Goal: Transaction & Acquisition: Obtain resource

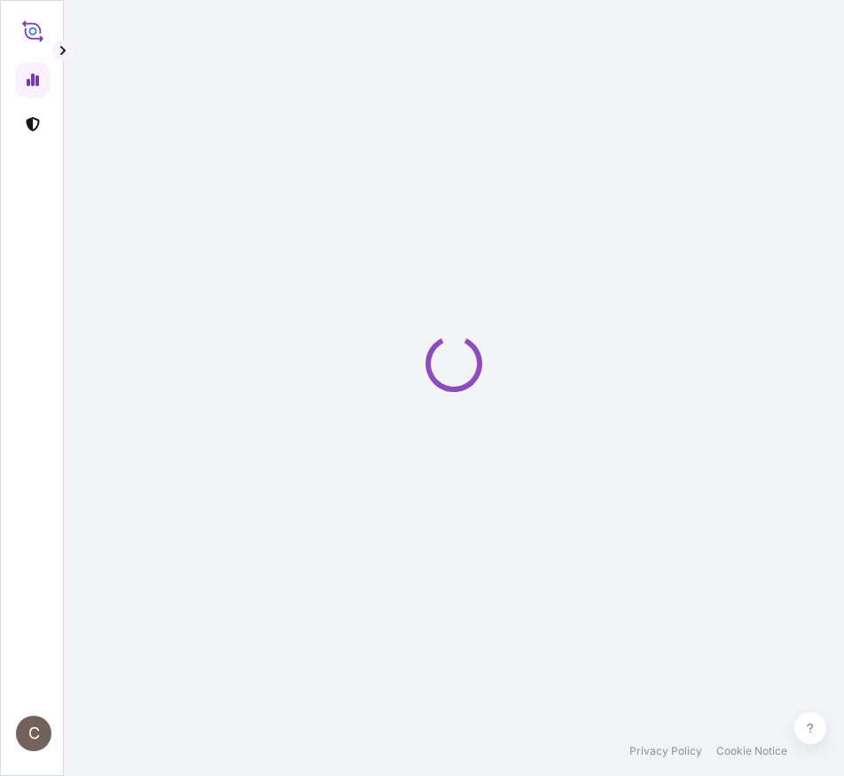
select select "2025"
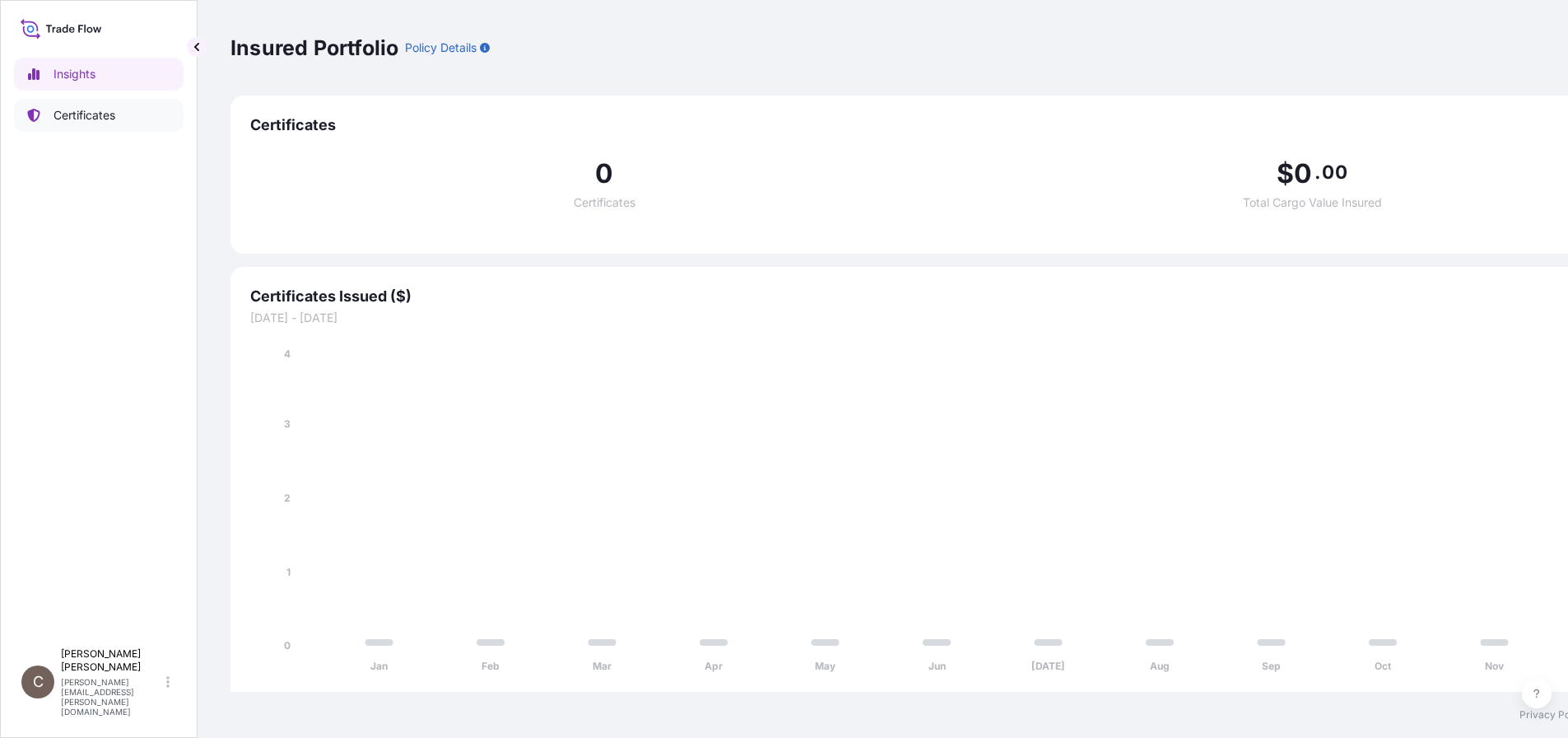
click at [45, 109] on link "Certificates" at bounding box center [98, 114] width 170 height 32
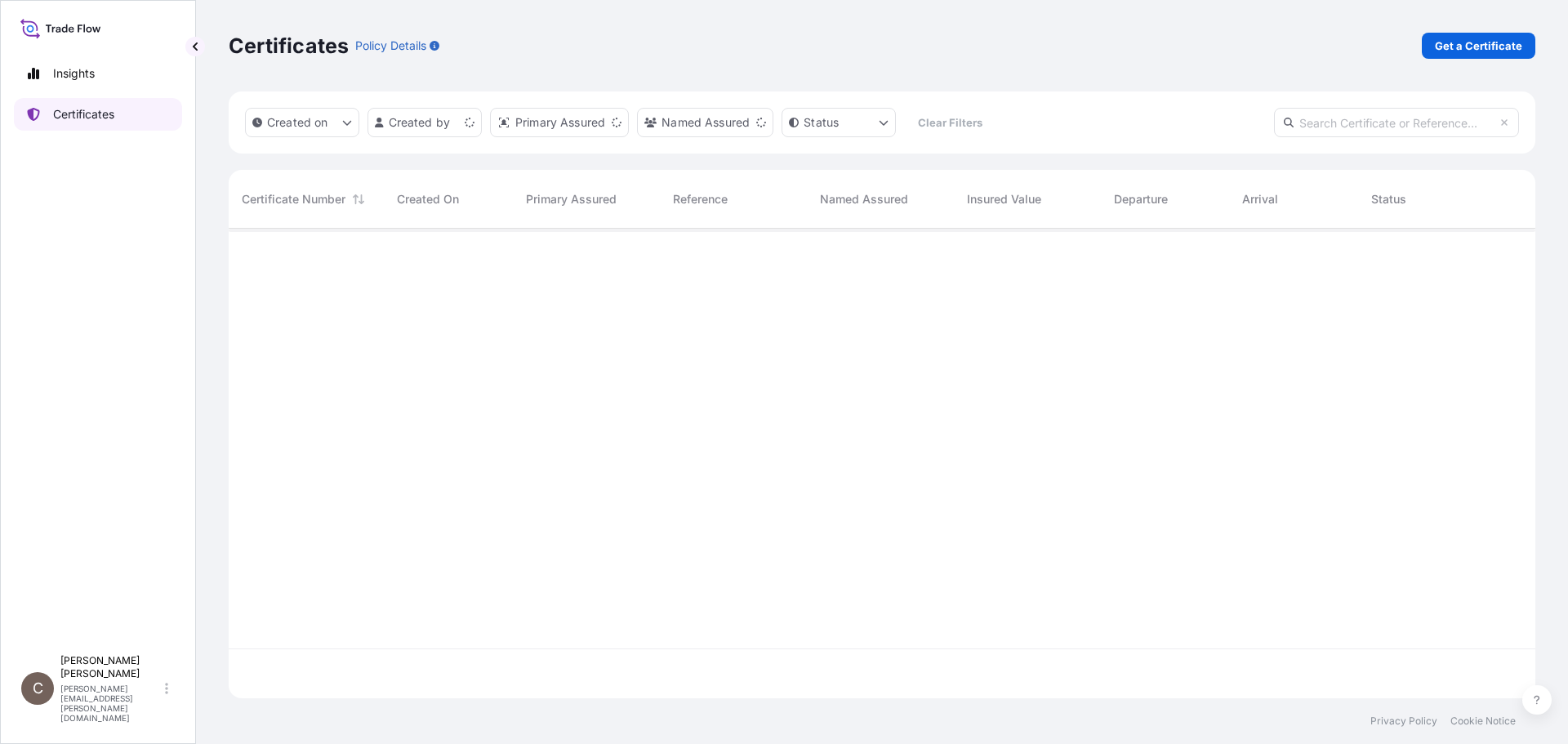
scroll to position [466, 1295]
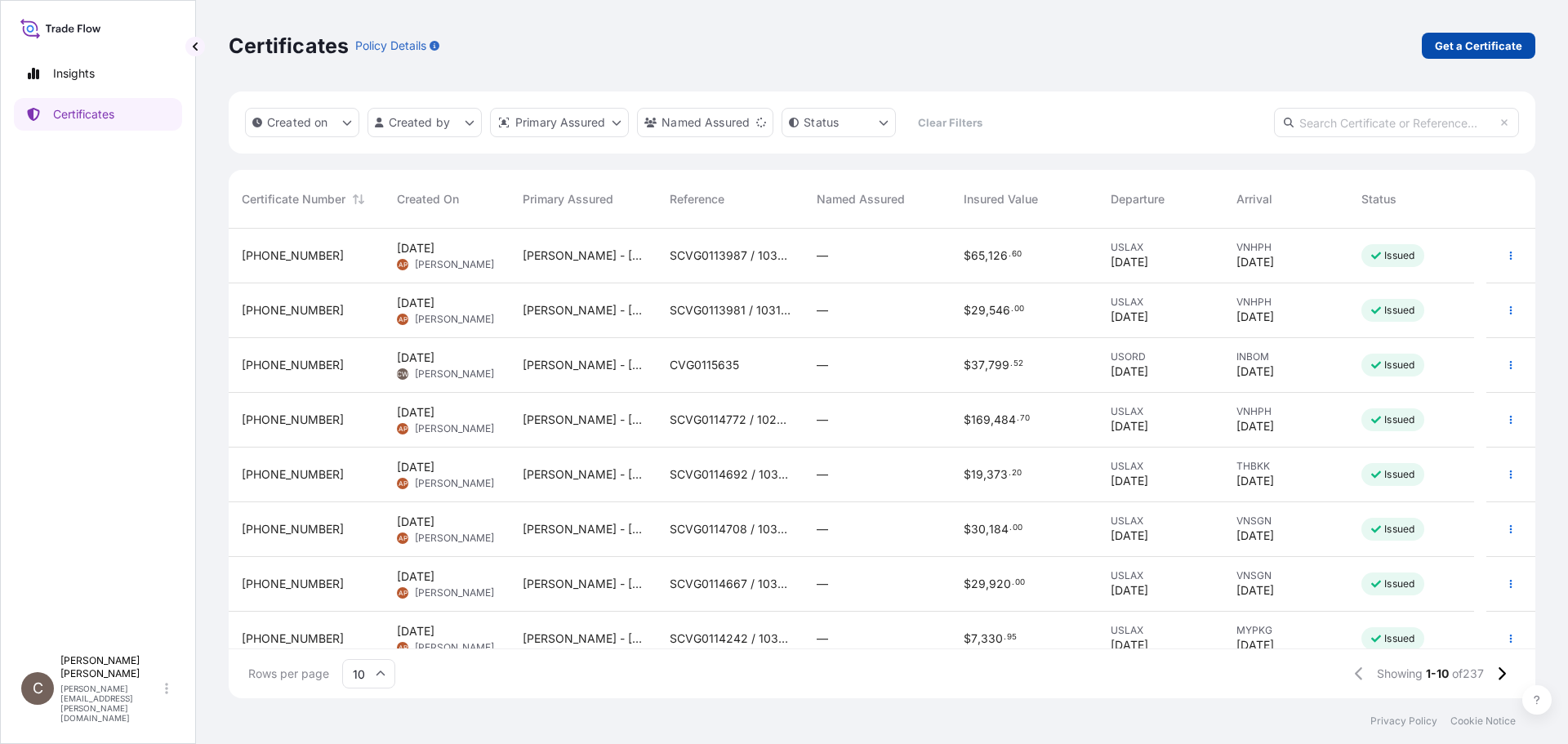
click at [1462, 49] on p "Get a Certificate" at bounding box center [1478, 46] width 87 height 17
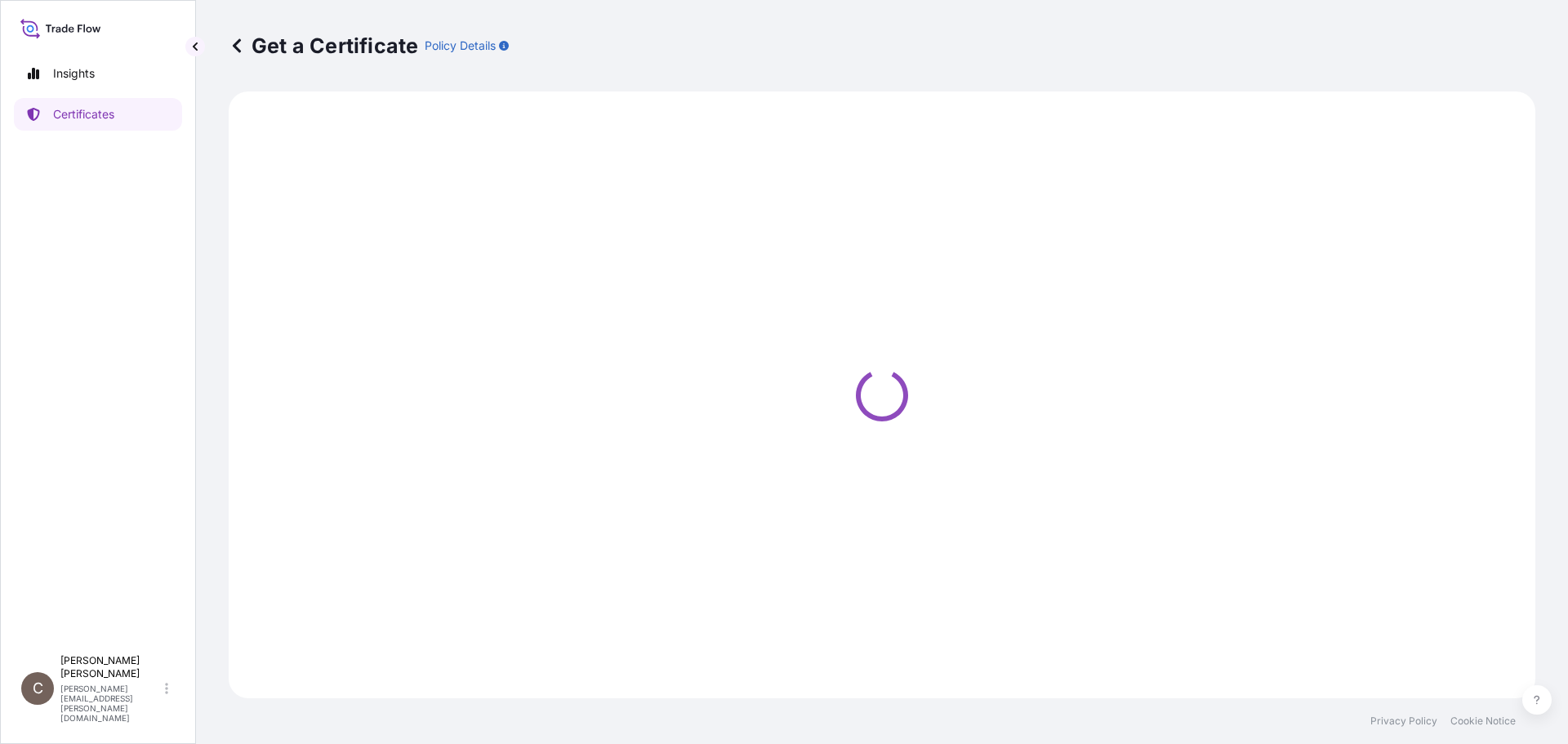
select select "Sea"
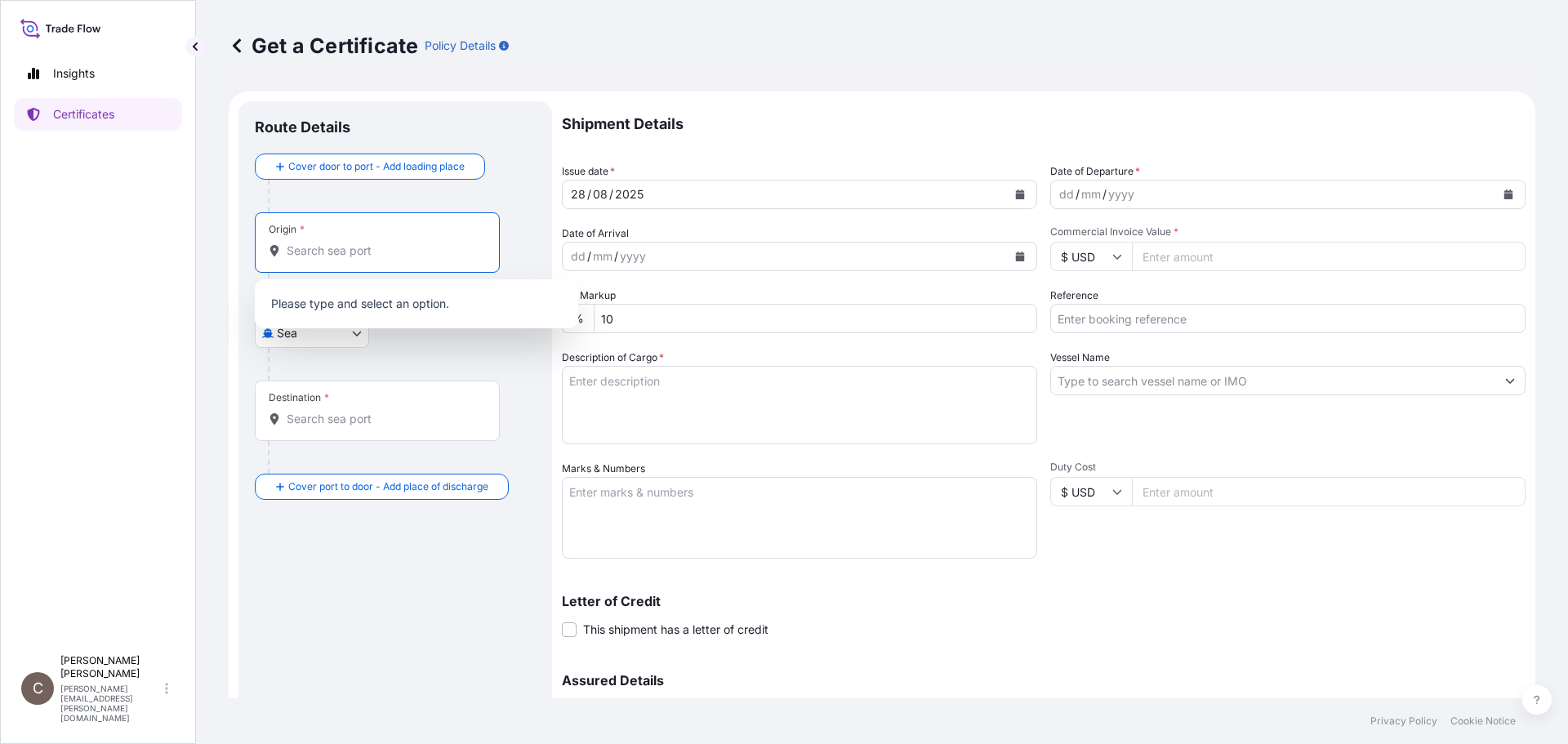
click at [306, 252] on input "Origin *" at bounding box center [382, 250] width 192 height 17
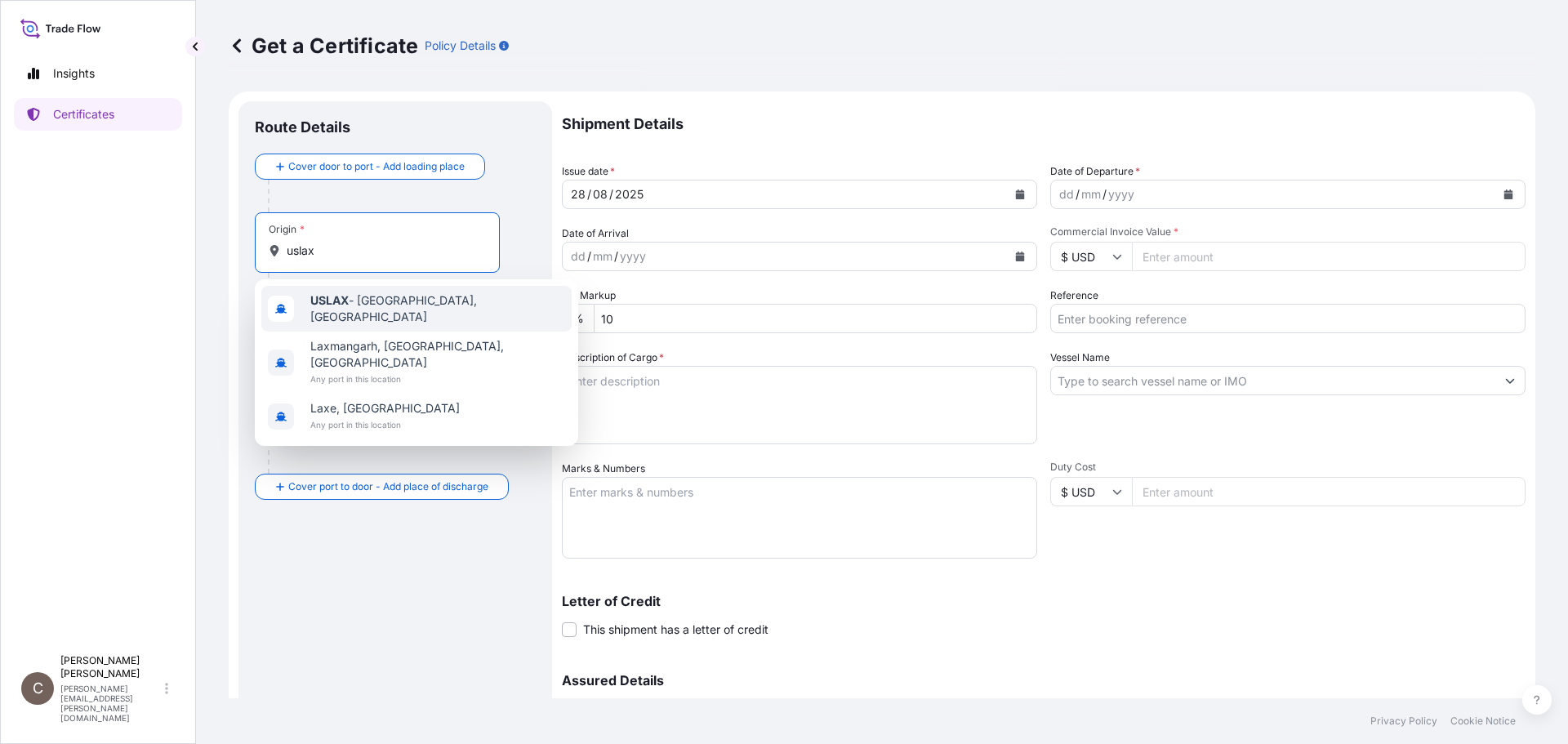
click at [310, 296] on div "USLAX - [GEOGRAPHIC_DATA], [GEOGRAPHIC_DATA]" at bounding box center [416, 308] width 310 height 46
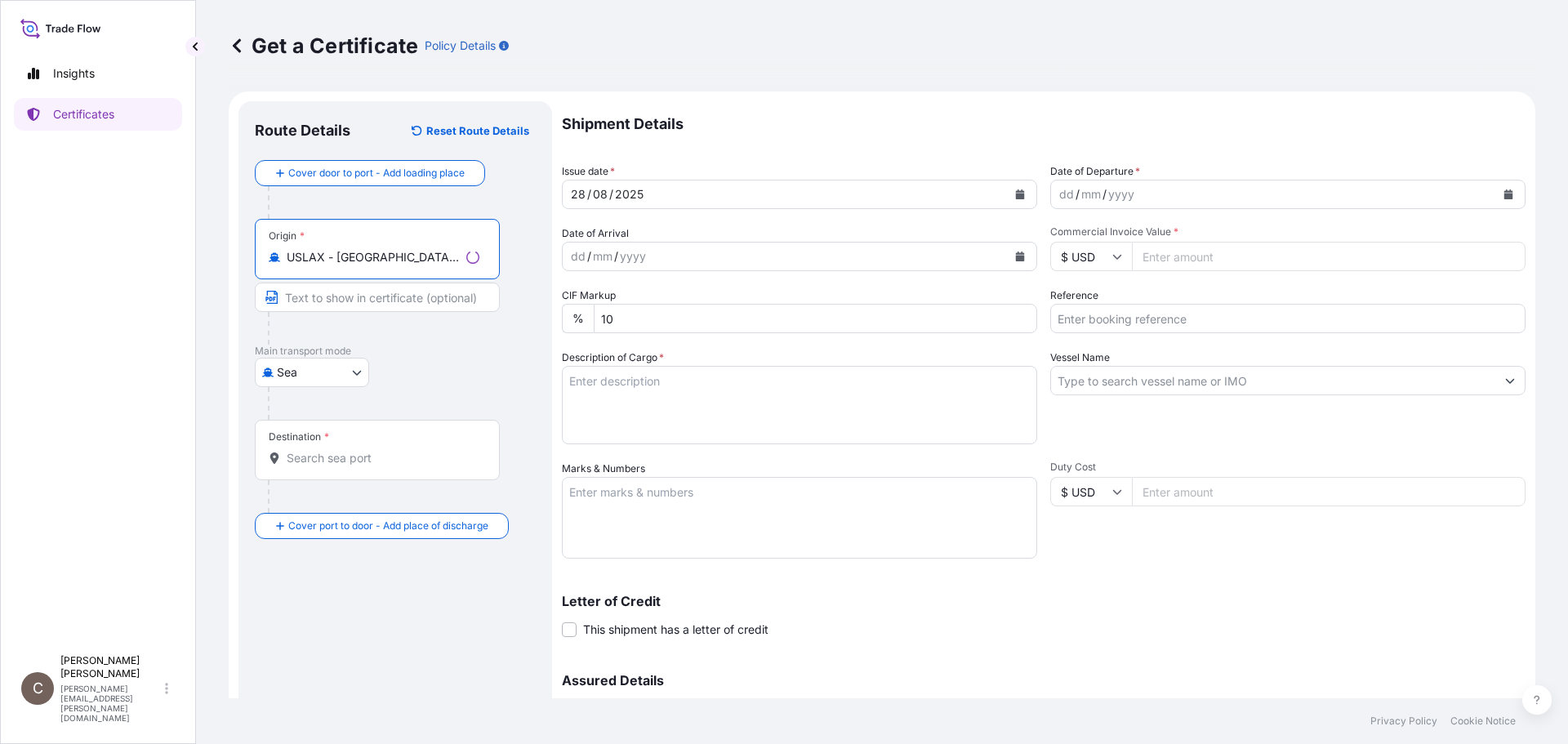
type input "USLAX - [GEOGRAPHIC_DATA], [GEOGRAPHIC_DATA]"
click at [287, 370] on body "0 options available. 10 options available. 0 options available. 3 options avail…" at bounding box center [784, 372] width 1568 height 744
click at [285, 410] on div "Air" at bounding box center [312, 415] width 101 height 29
select select "Air"
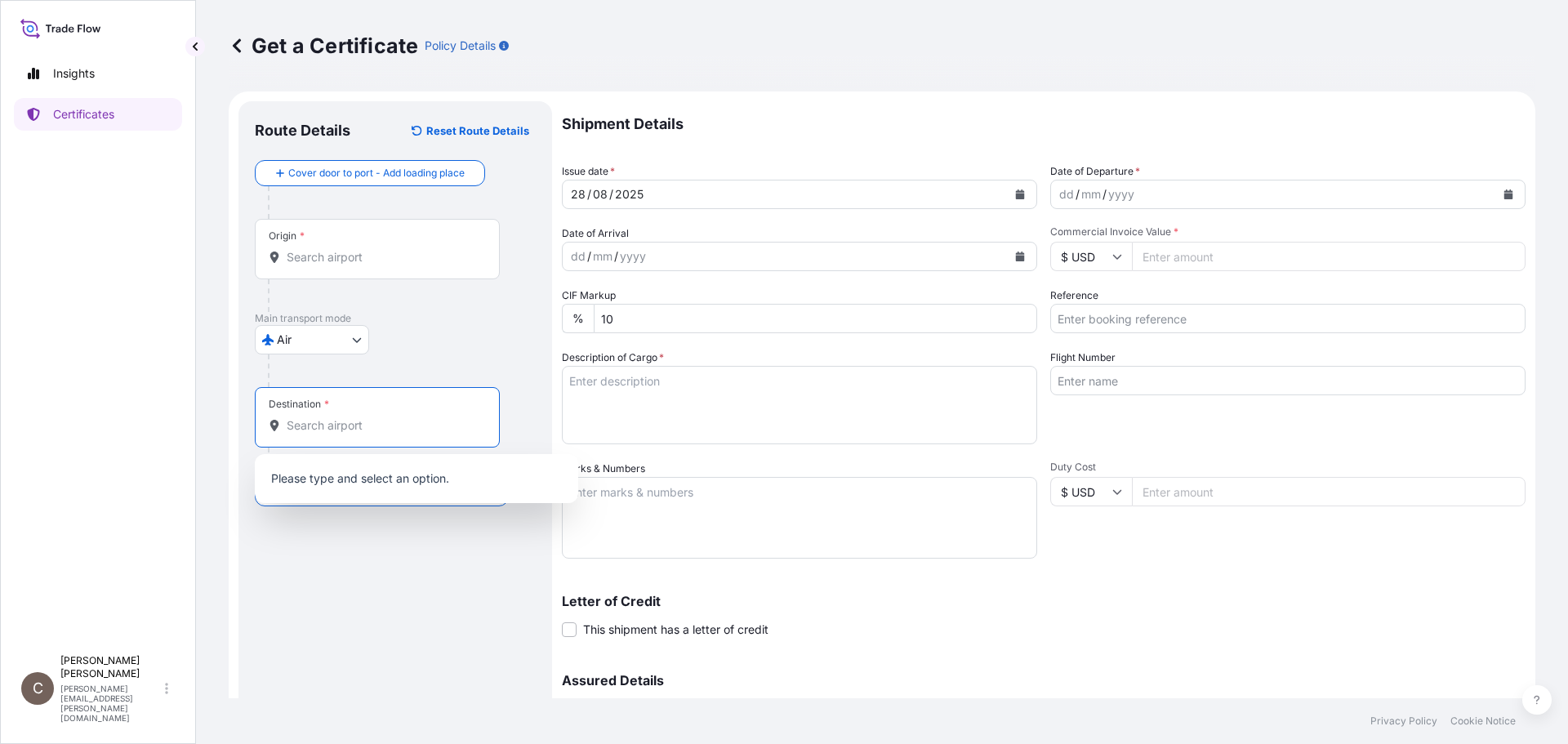
click at [296, 428] on input "Destination *" at bounding box center [382, 425] width 192 height 17
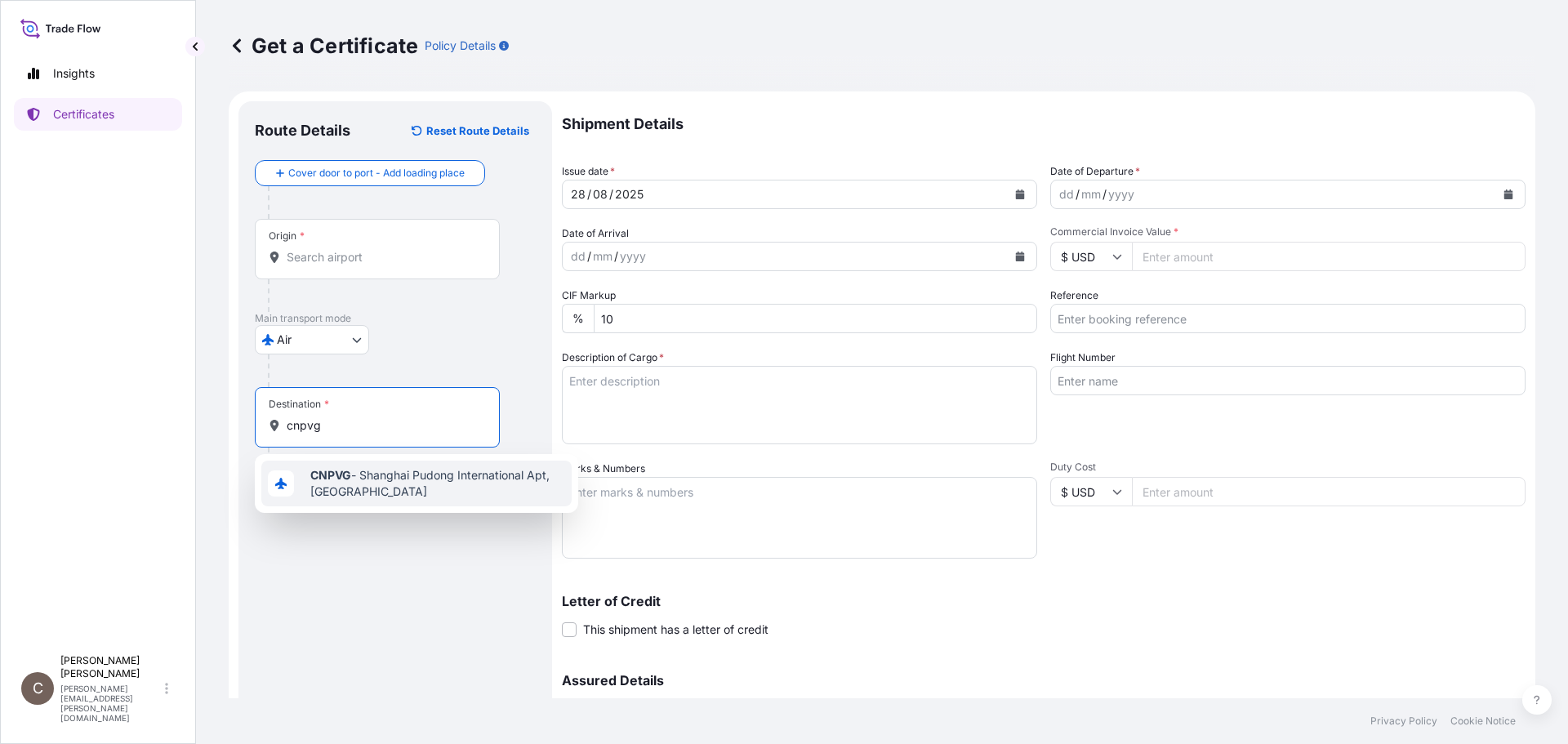
click at [317, 481] on span "CNPVG - Shanghai Pudong International Apt, [GEOGRAPHIC_DATA]" at bounding box center [437, 482] width 255 height 32
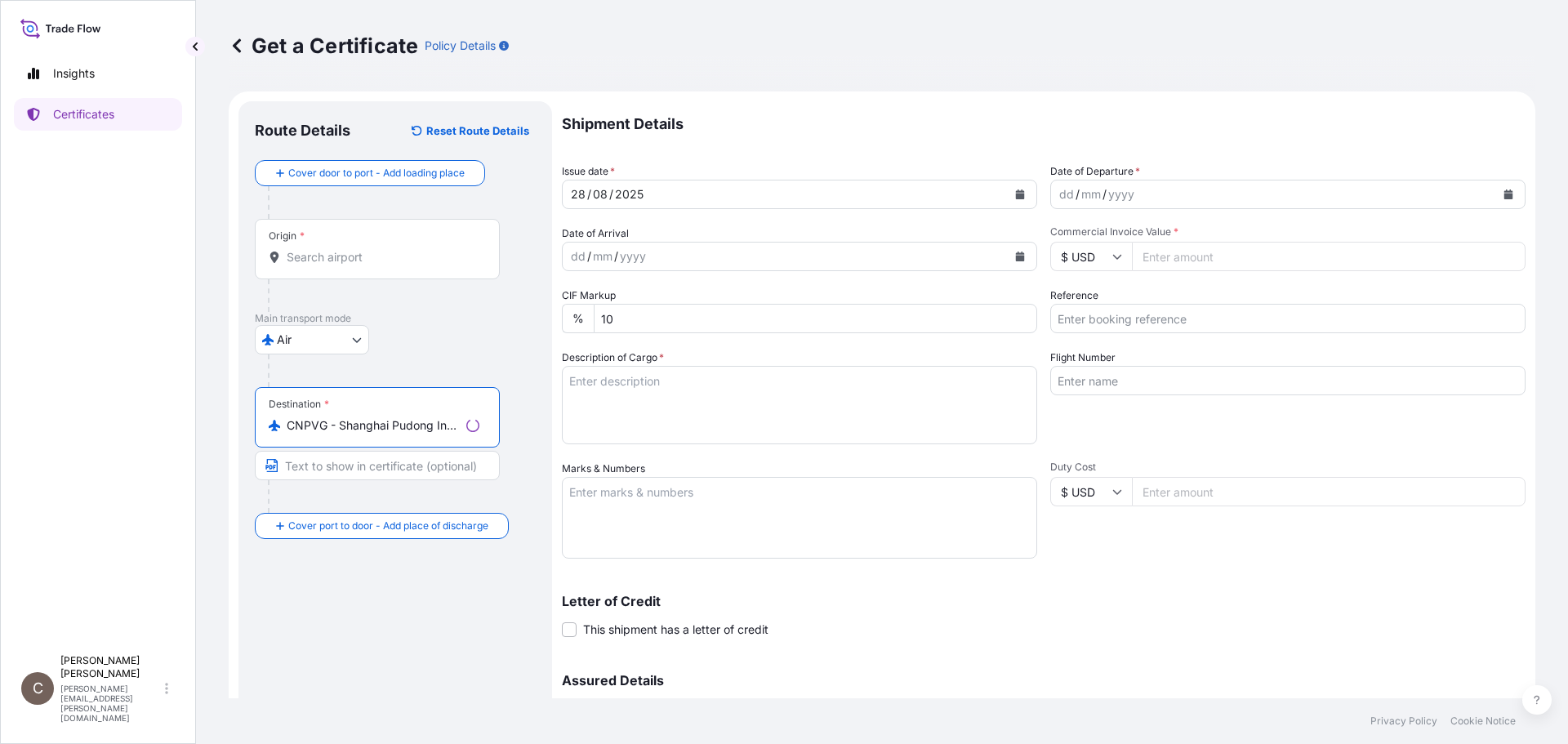
type input "CNPVG - Shanghai Pudong International Apt, [GEOGRAPHIC_DATA]"
click at [1142, 200] on div "dd / mm / yyyy" at bounding box center [1272, 194] width 444 height 29
click at [1234, 192] on div "dd / mm / yyyy" at bounding box center [1272, 194] width 444 height 29
click at [1504, 195] on icon "Calendar" at bounding box center [1509, 194] width 9 height 10
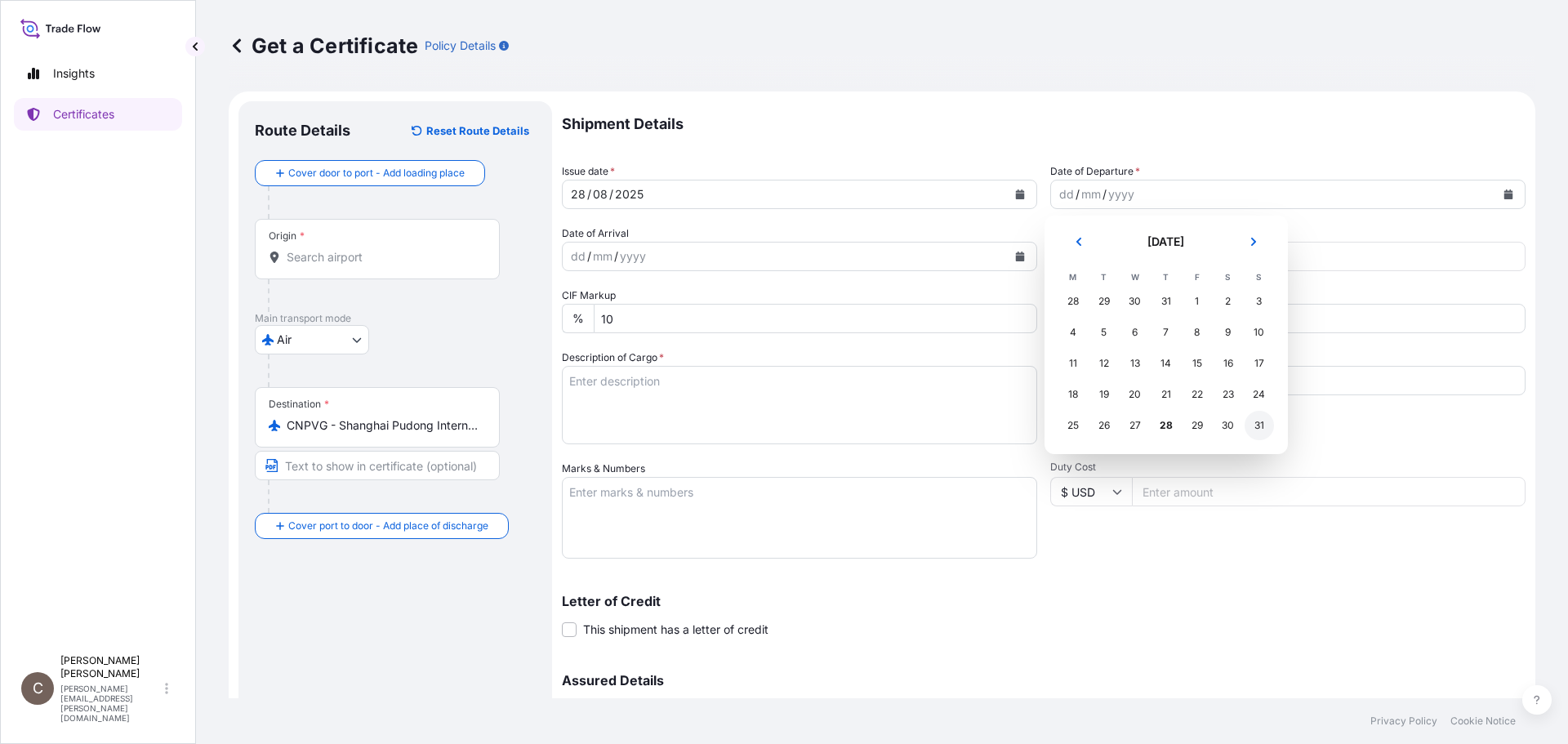
click at [1260, 422] on div "31" at bounding box center [1260, 425] width 29 height 29
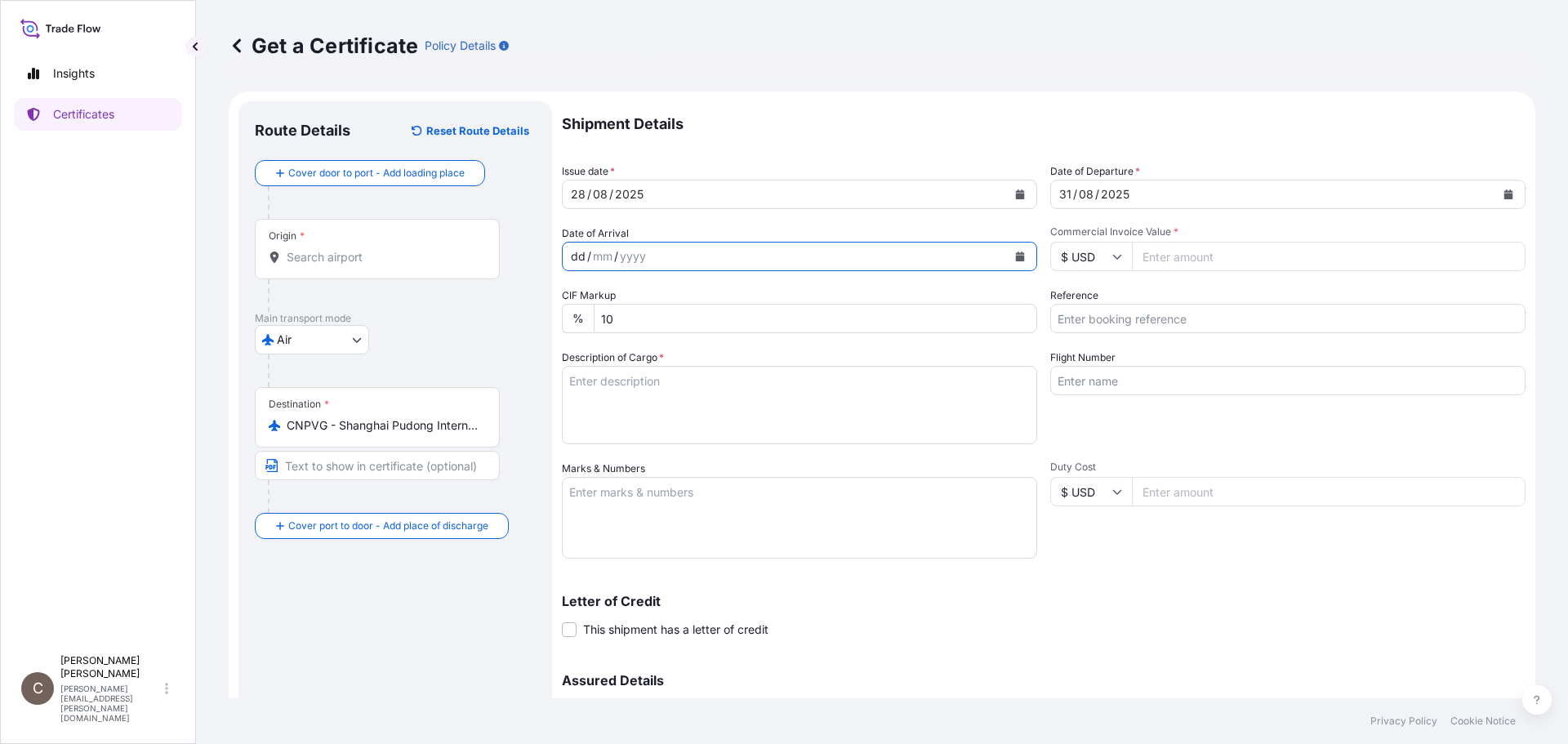
click at [831, 254] on div "dd / mm / yyyy" at bounding box center [784, 257] width 444 height 29
click at [1018, 257] on icon "Calendar" at bounding box center [1019, 256] width 10 height 10
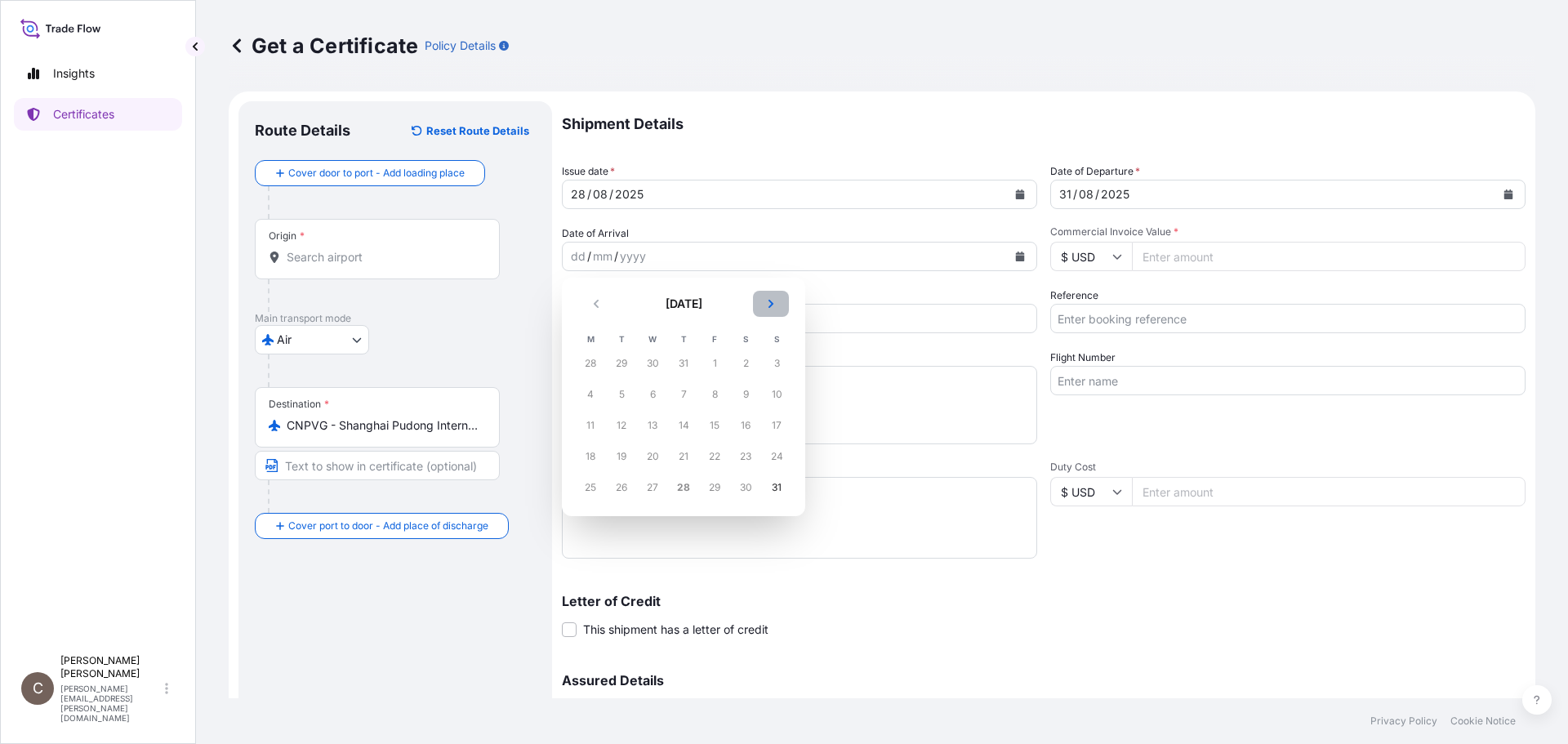
click at [769, 305] on icon "Next" at bounding box center [771, 304] width 10 height 10
click at [589, 357] on div "1" at bounding box center [590, 364] width 29 height 29
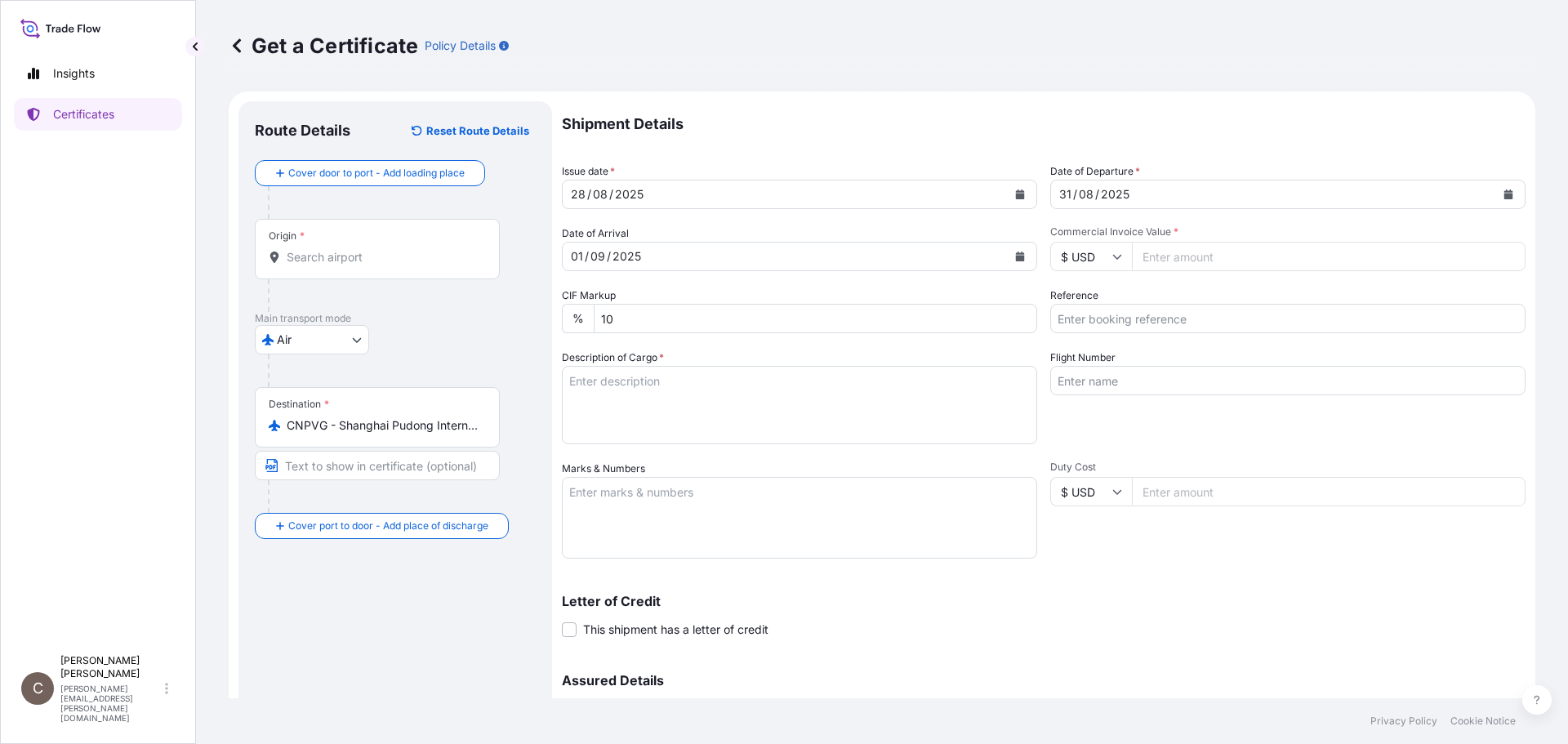
click at [1180, 264] on input "Commercial Invoice Value *" at bounding box center [1328, 257] width 393 height 29
type input "88936"
click at [693, 398] on textarea "Description of Cargo *" at bounding box center [799, 404] width 475 height 78
click at [631, 394] on textarea "Description of Cargo *" at bounding box center [799, 404] width 475 height 78
paste textarea "KELCOGEL CGLA"
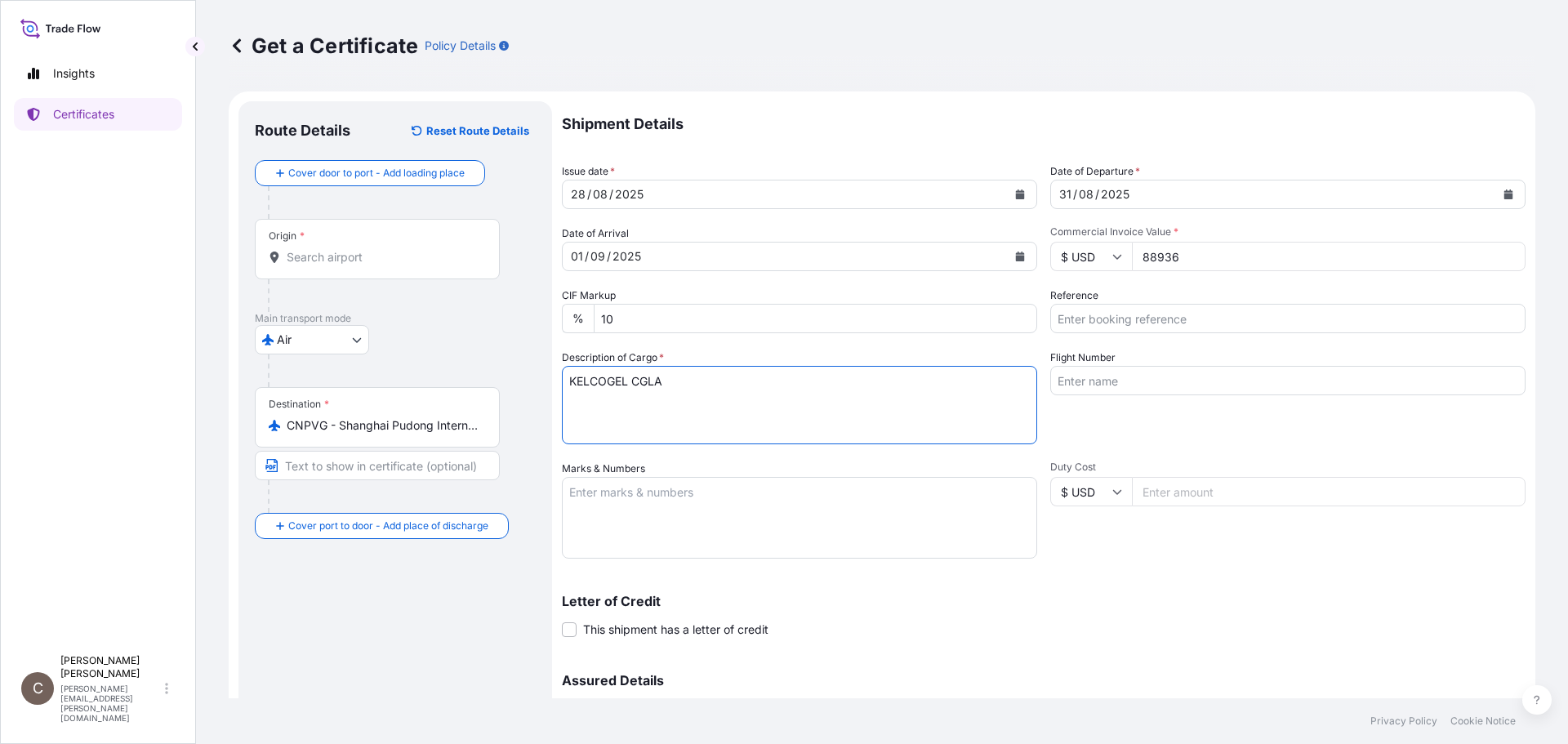
type textarea "KELCOGEL CGLA"
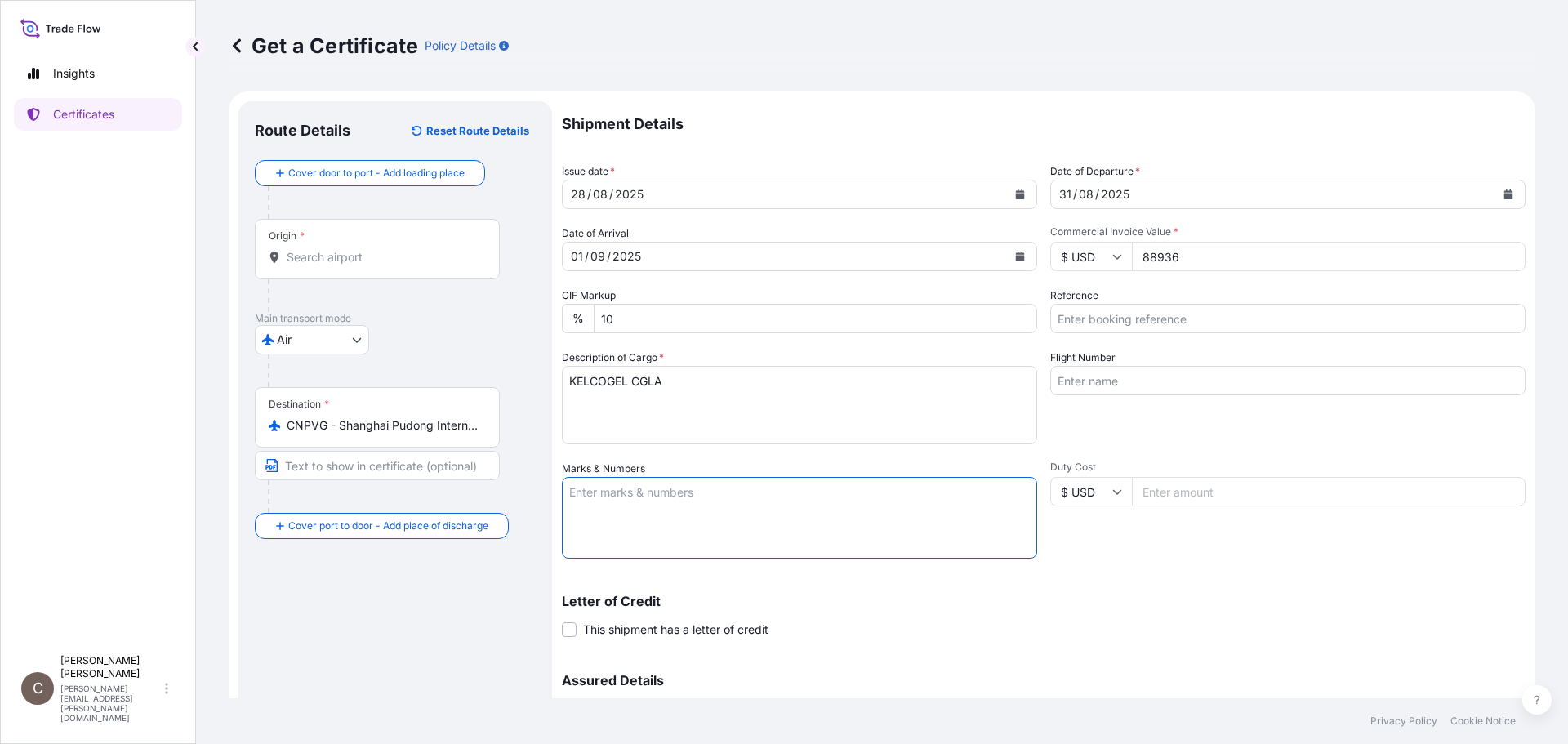
click at [617, 504] on textarea "Marks & Numbers" at bounding box center [799, 517] width 475 height 82
click at [622, 506] on textarea "Marks & Numbers" at bounding box center [799, 517] width 475 height 82
paste textarea "Suzhou Capsugel 4503535882 [GEOGRAPHIC_DATA]"
type textarea "Suzhou Capsugel 4503535882 [GEOGRAPHIC_DATA]"
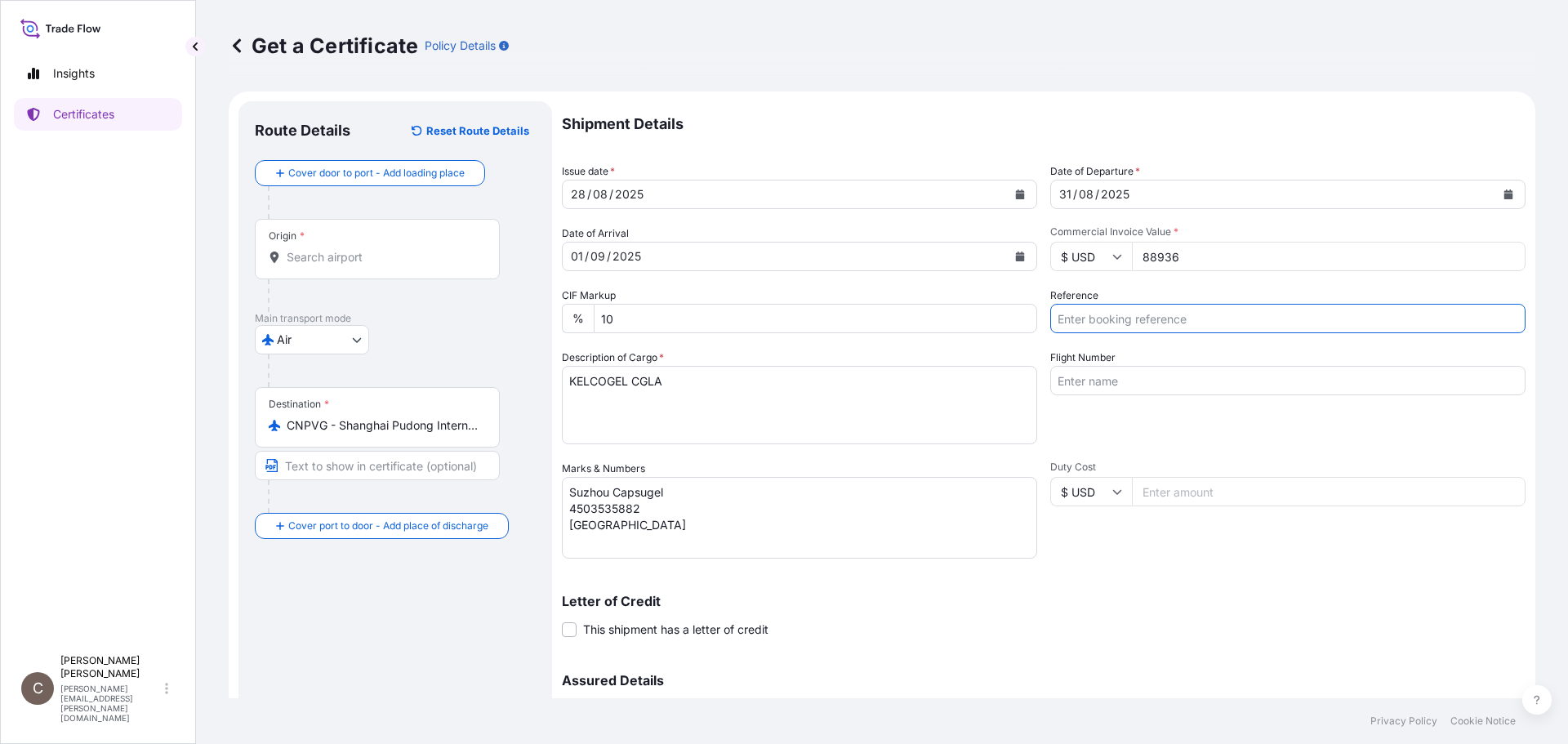
click at [1139, 320] on input "Reference" at bounding box center [1288, 319] width 475 height 29
click at [1173, 323] on input "Reference" at bounding box center [1288, 319] width 475 height 29
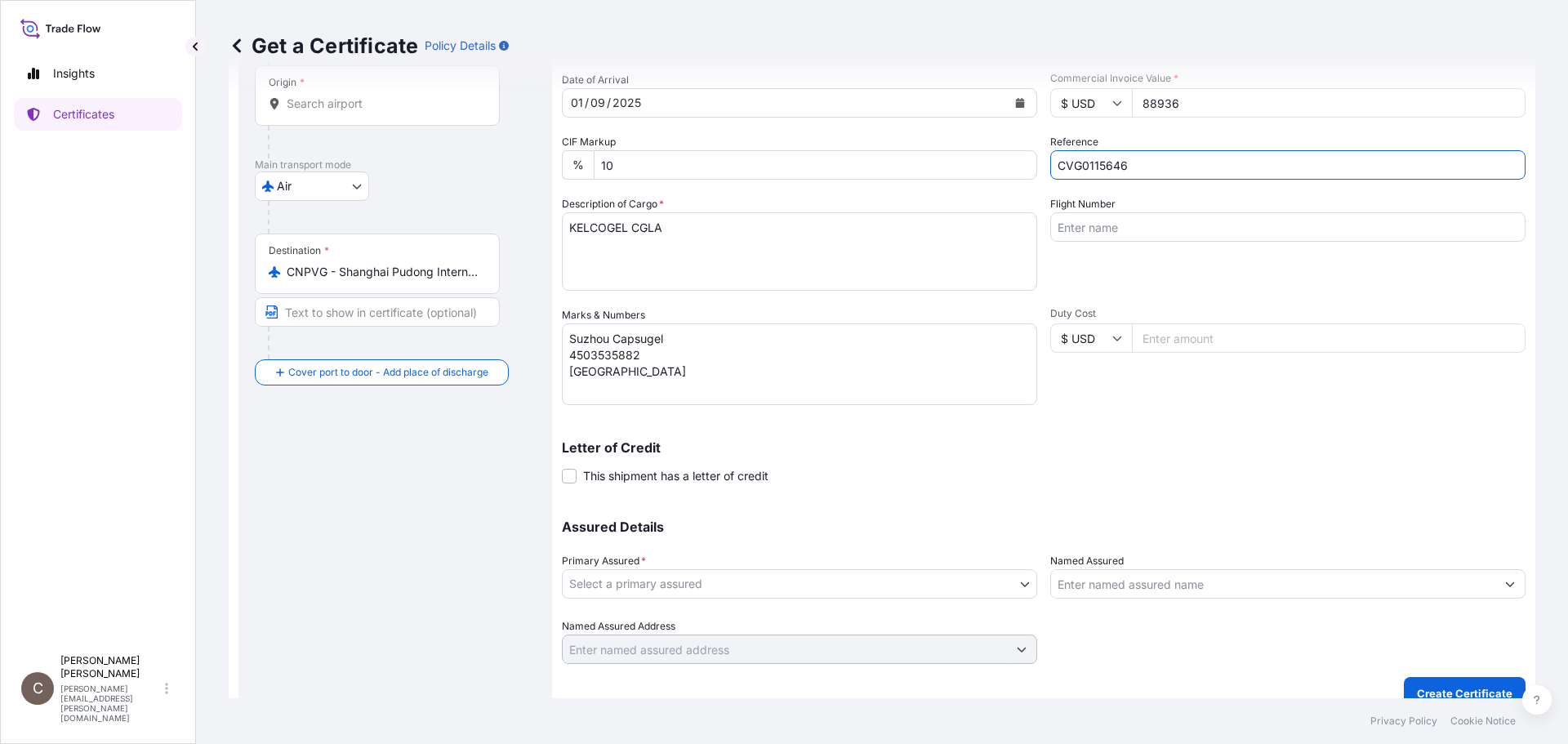
scroll to position [175, 0]
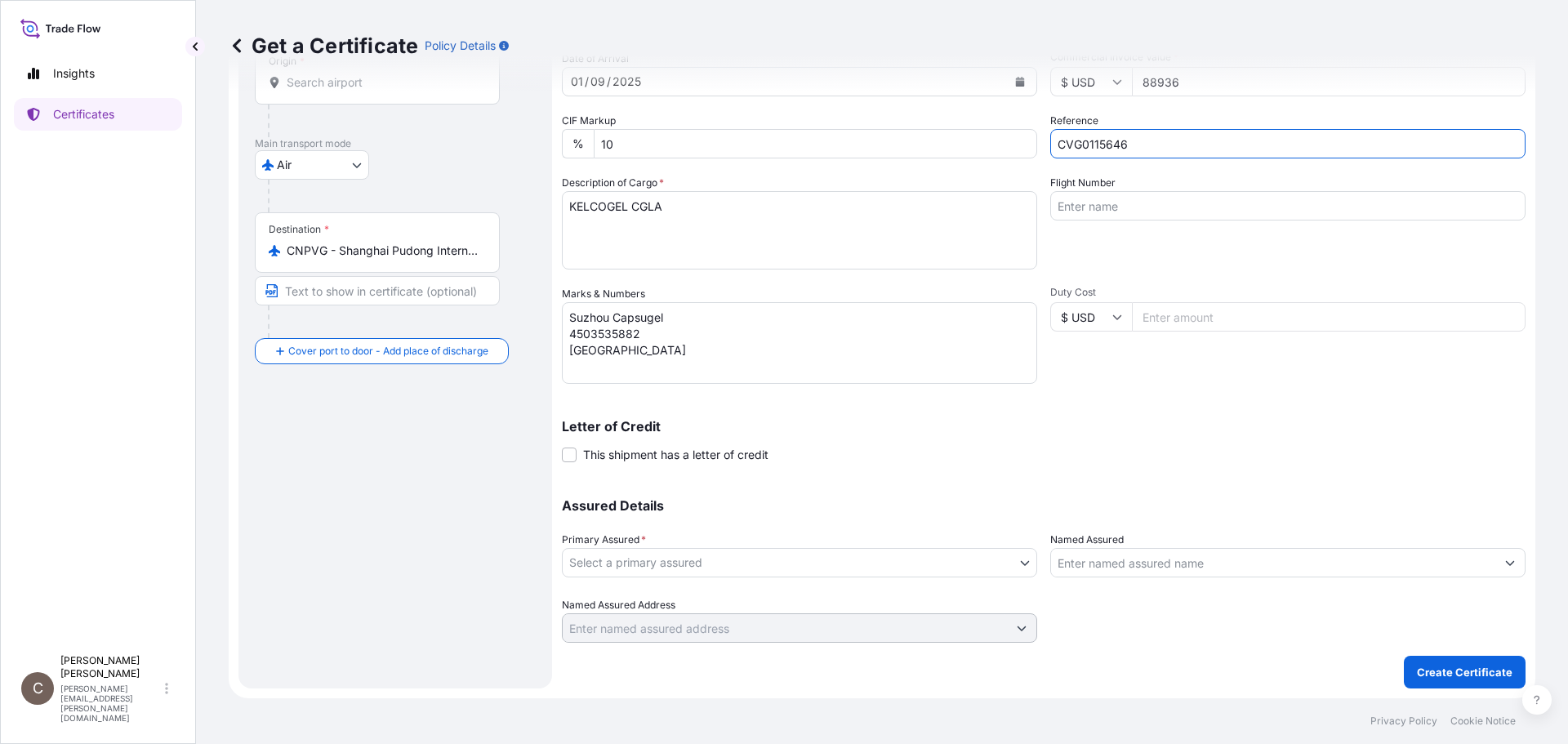
type input "CVG0115646"
click at [877, 552] on body "Insights Certificates C [PERSON_NAME] [PERSON_NAME][EMAIL_ADDRESS][PERSON_NAME]…" at bounding box center [784, 372] width 1568 height 744
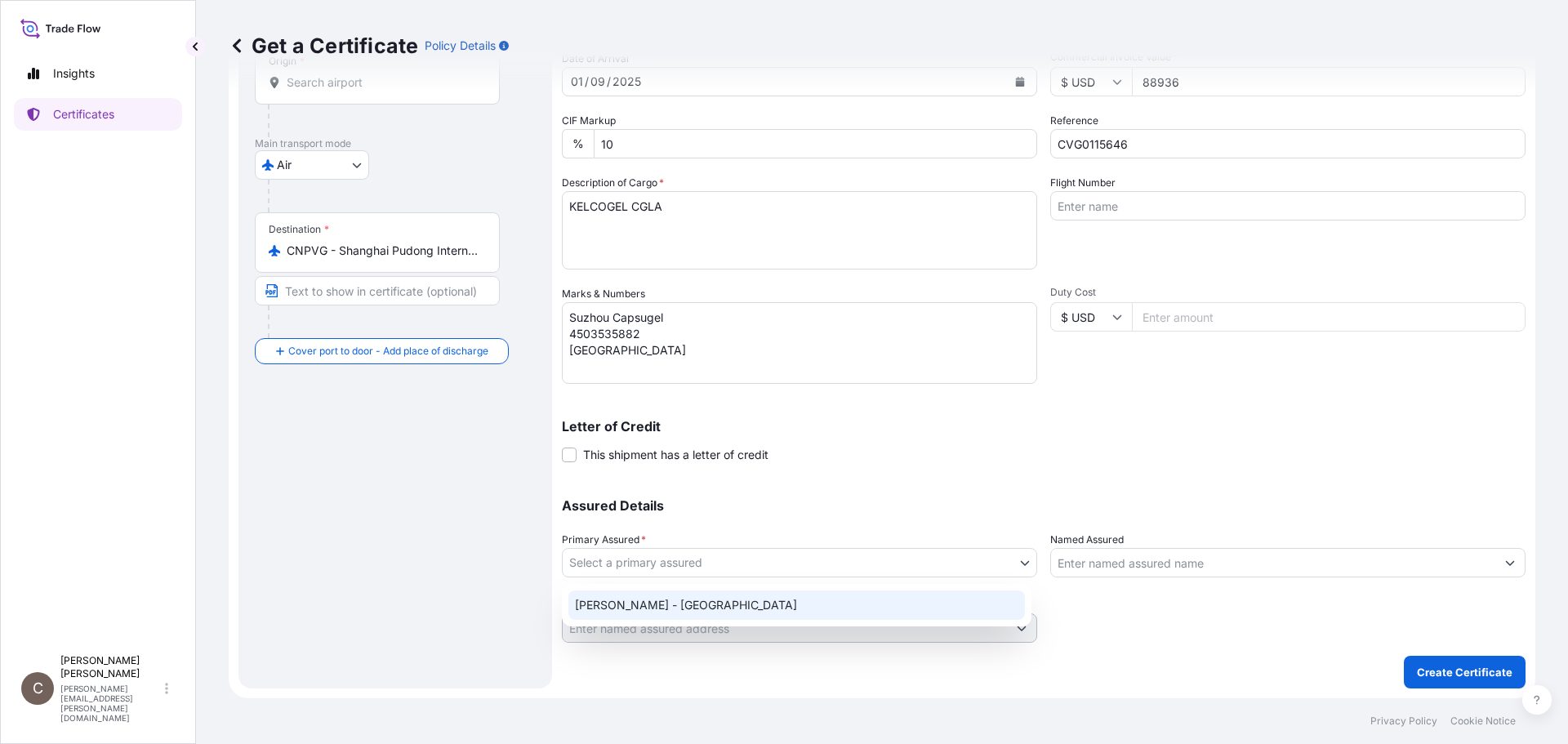
click at [817, 600] on div "[PERSON_NAME] - [GEOGRAPHIC_DATA]" at bounding box center [796, 605] width 457 height 29
select select "31650"
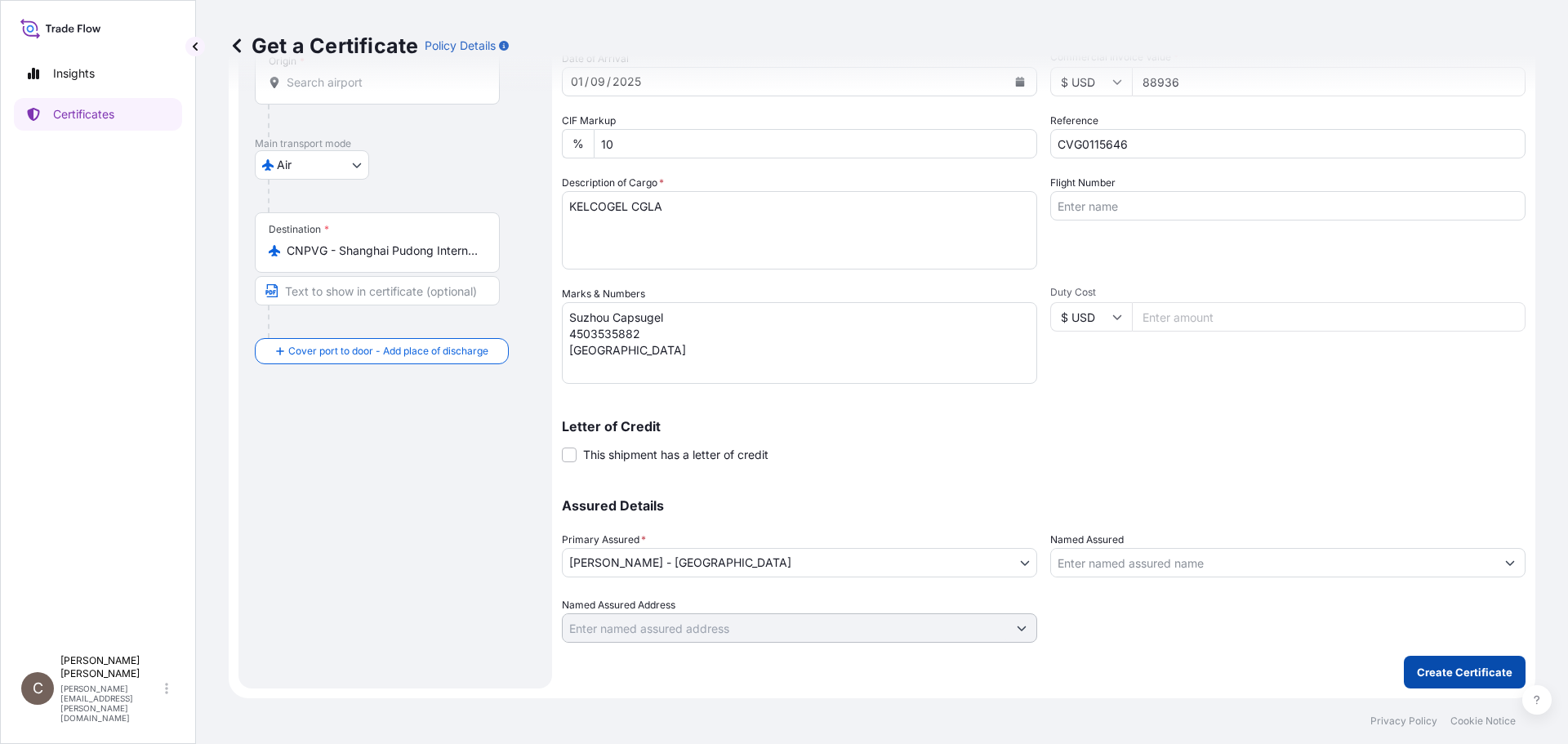
click at [1437, 680] on button "Create Certificate" at bounding box center [1465, 671] width 122 height 32
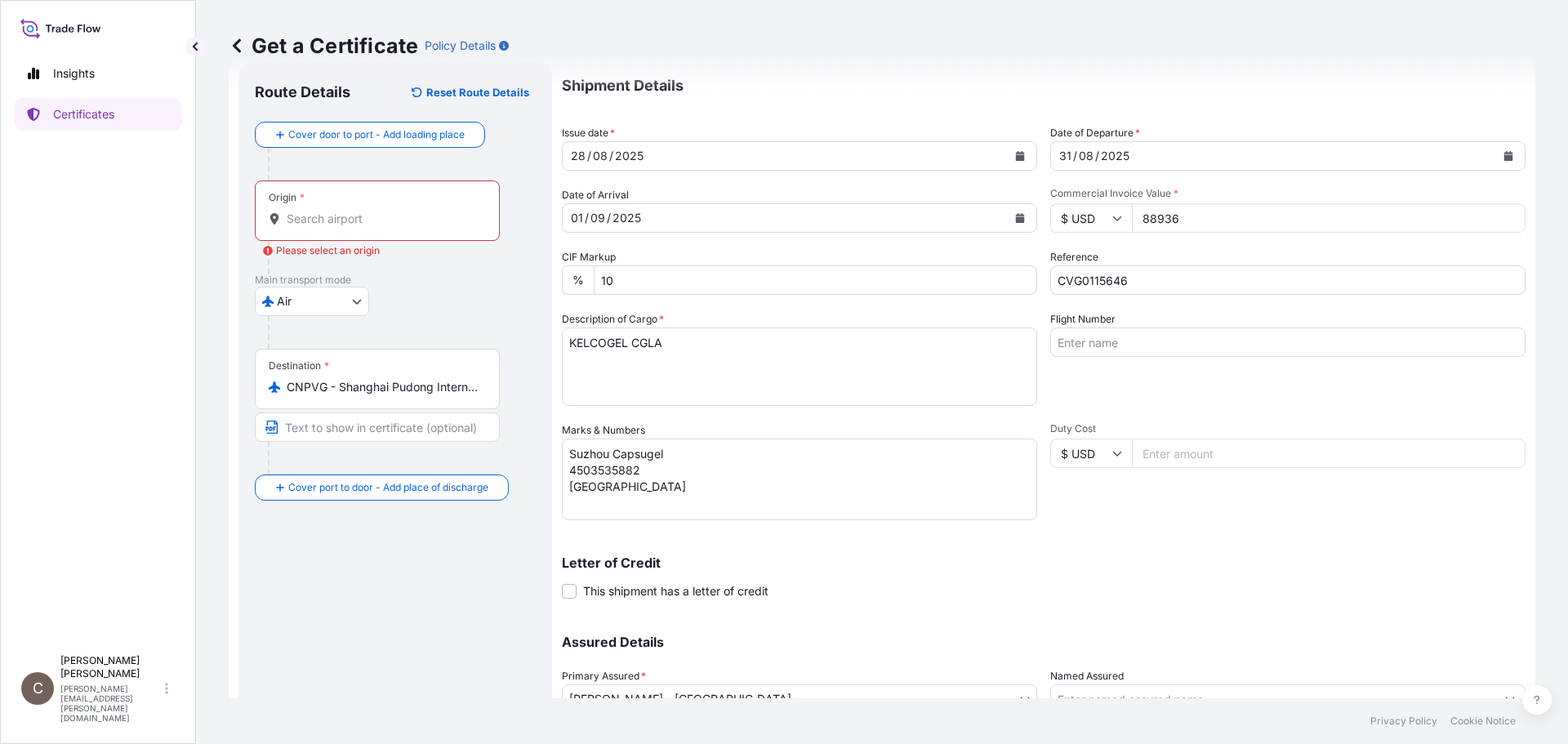
scroll to position [11, 0]
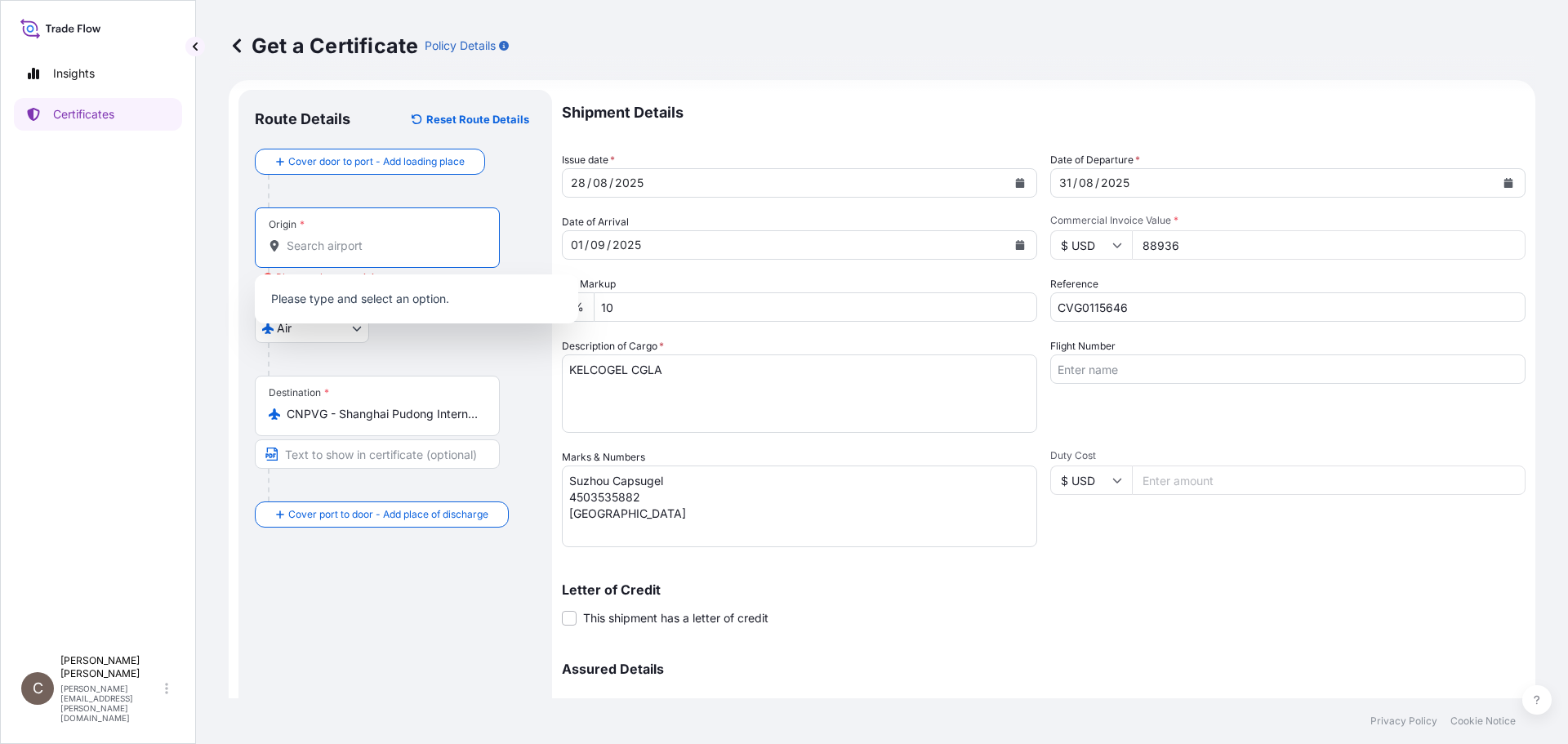
click at [328, 250] on input "Origin * Please select an origin" at bounding box center [382, 246] width 192 height 17
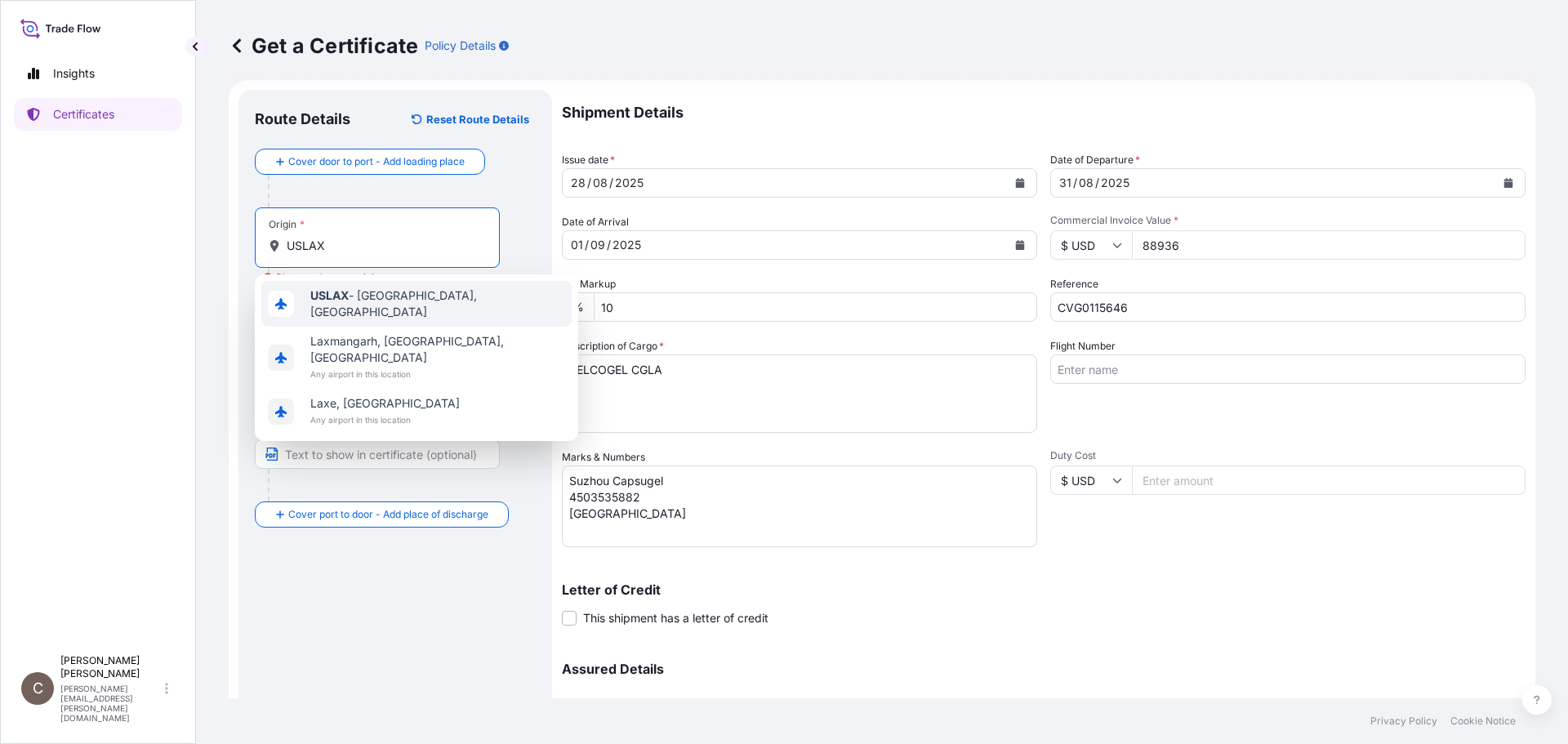
click at [319, 300] on b "USLAX" at bounding box center [330, 295] width 39 height 14
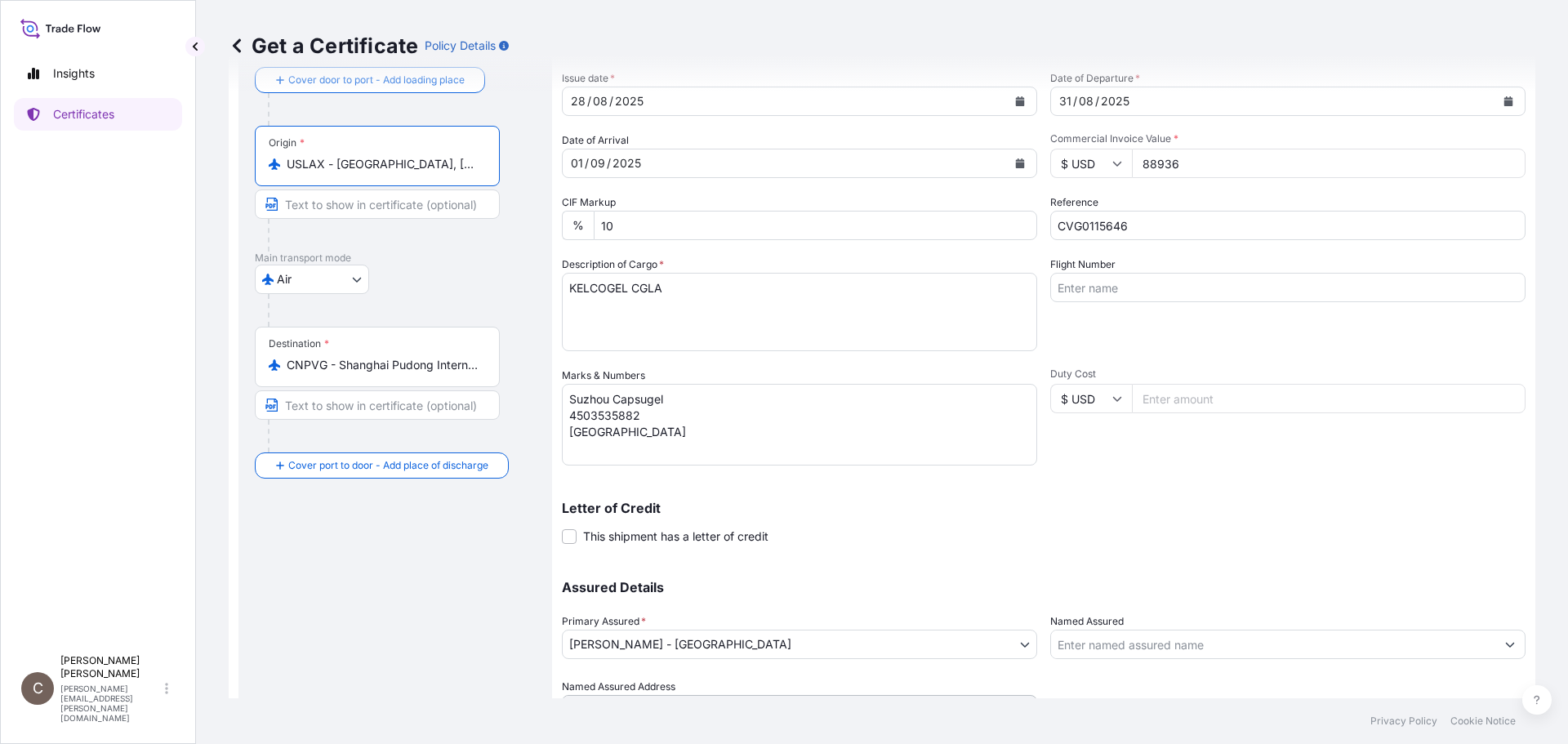
scroll to position [175, 0]
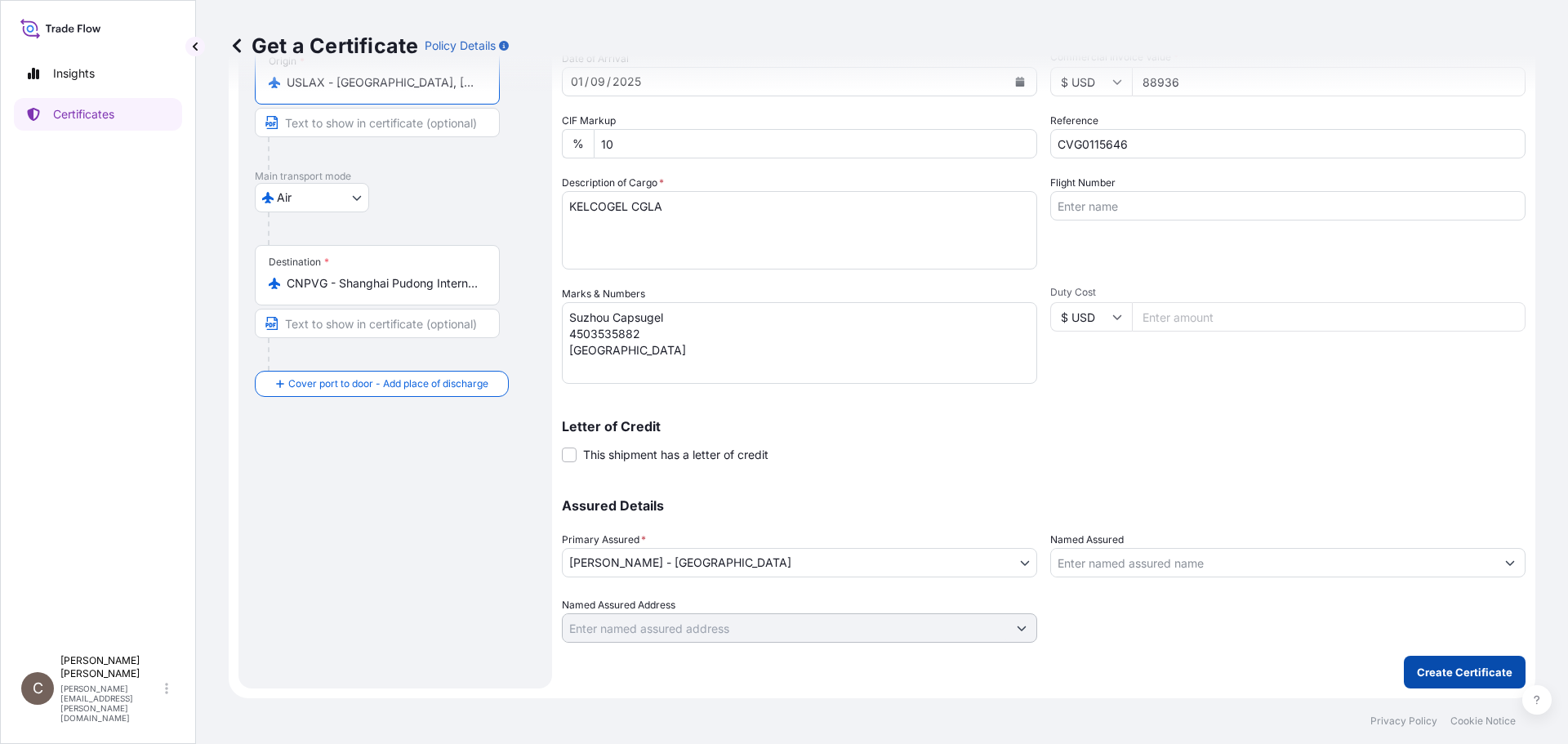
type input "USLAX - [GEOGRAPHIC_DATA], [GEOGRAPHIC_DATA]"
click at [1435, 663] on button "Create Certificate" at bounding box center [1465, 671] width 122 height 32
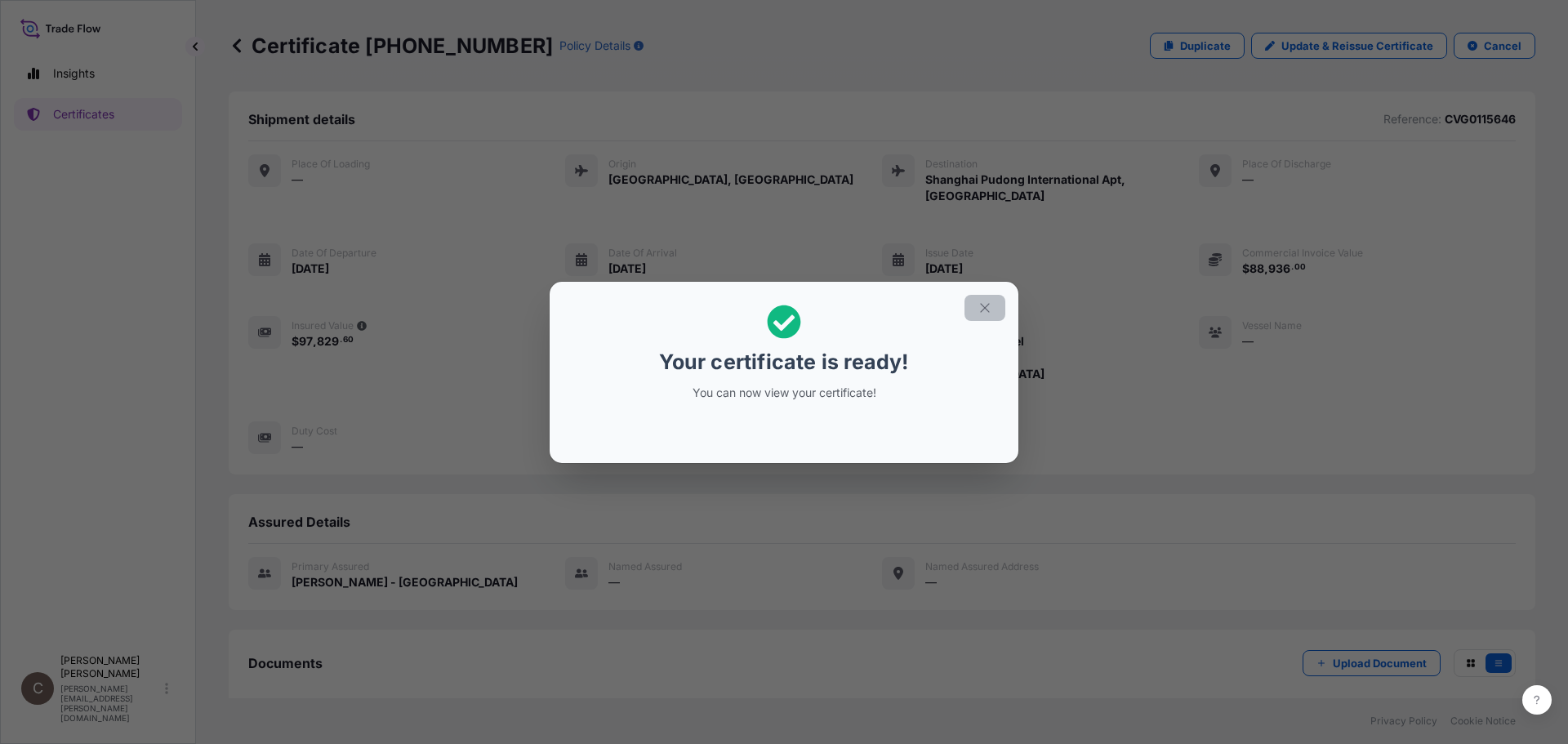
click at [980, 307] on icon "button" at bounding box center [985, 308] width 15 height 15
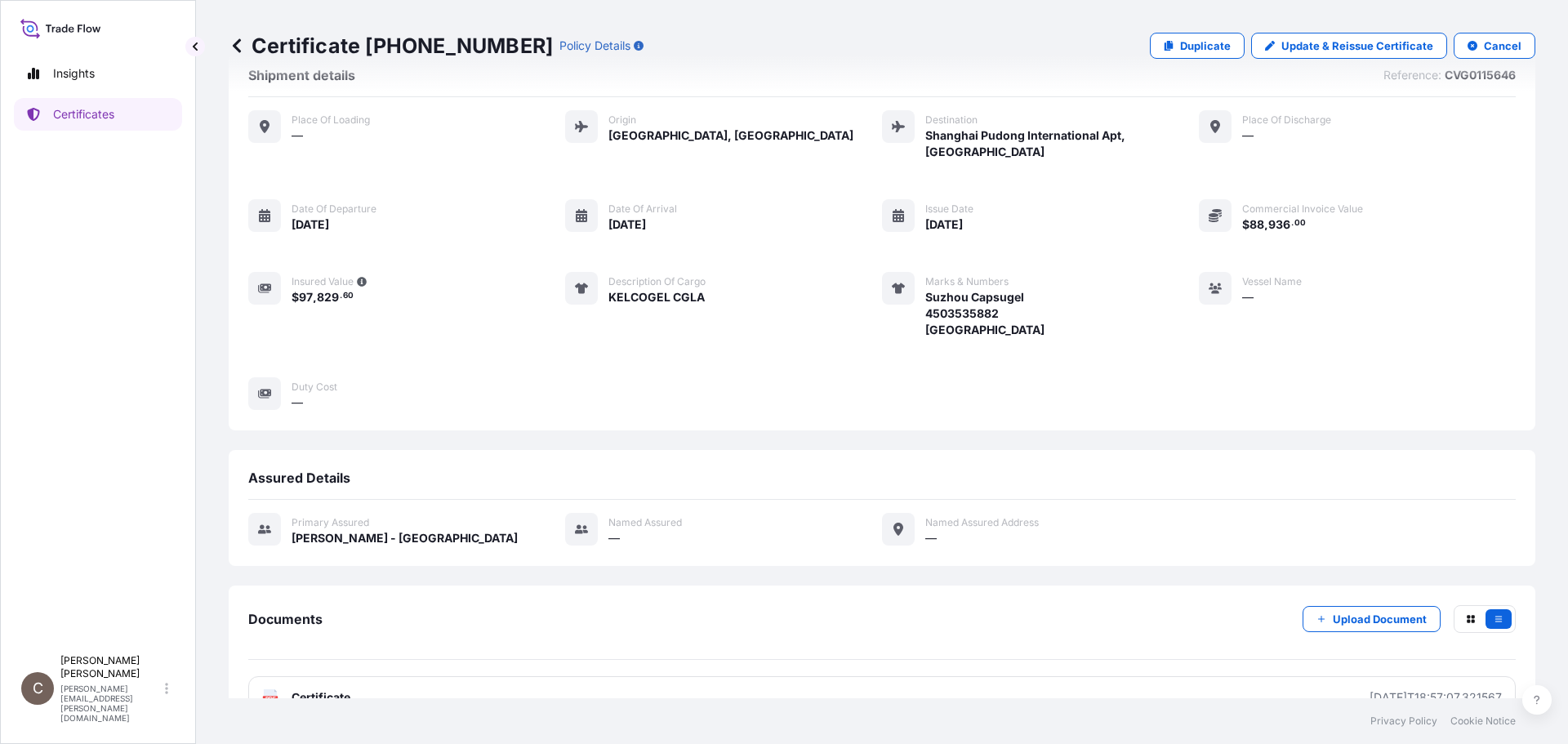
scroll to position [68, 0]
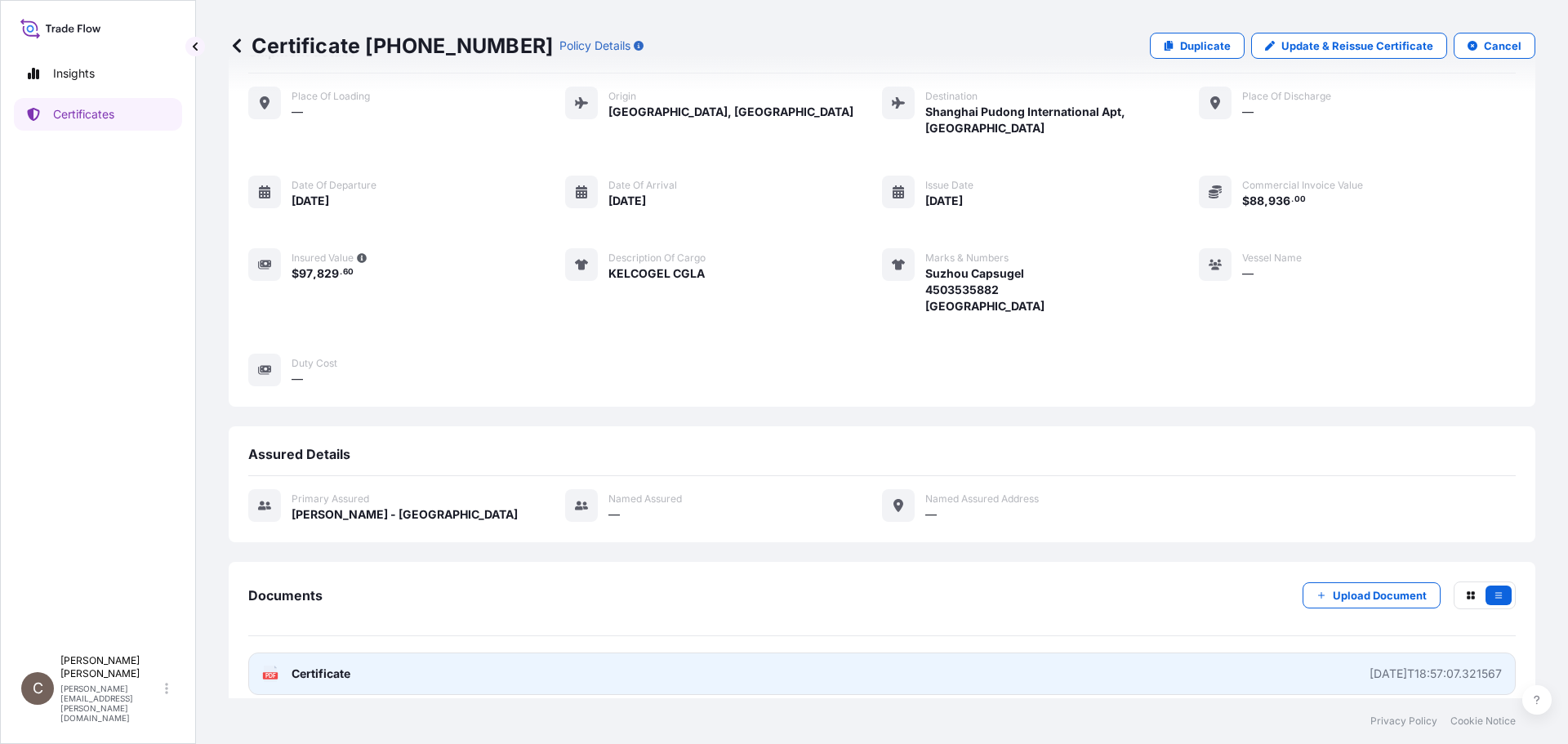
click at [308, 666] on span "Certificate" at bounding box center [321, 674] width 59 height 17
